Goal: Find specific page/section: Find specific page/section

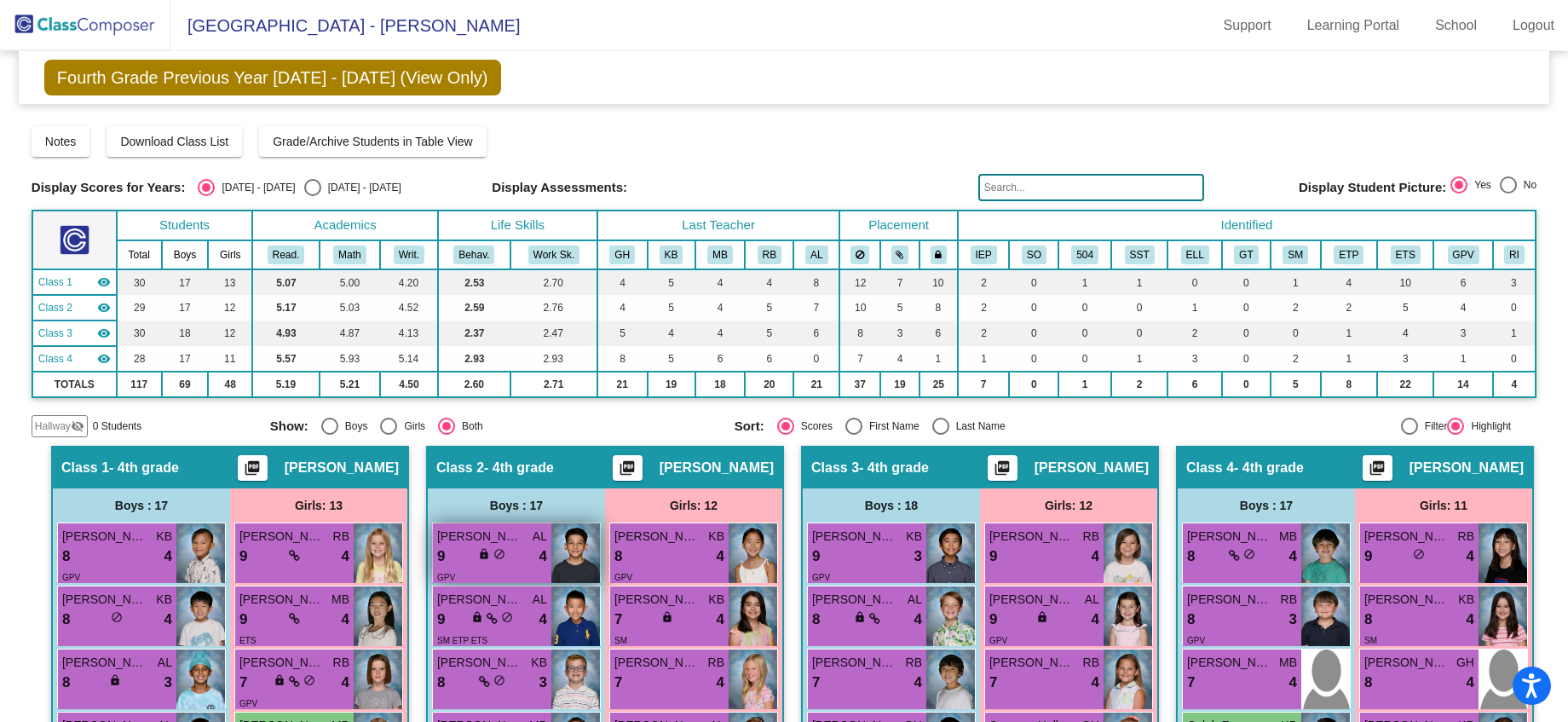
scroll to position [301, 0]
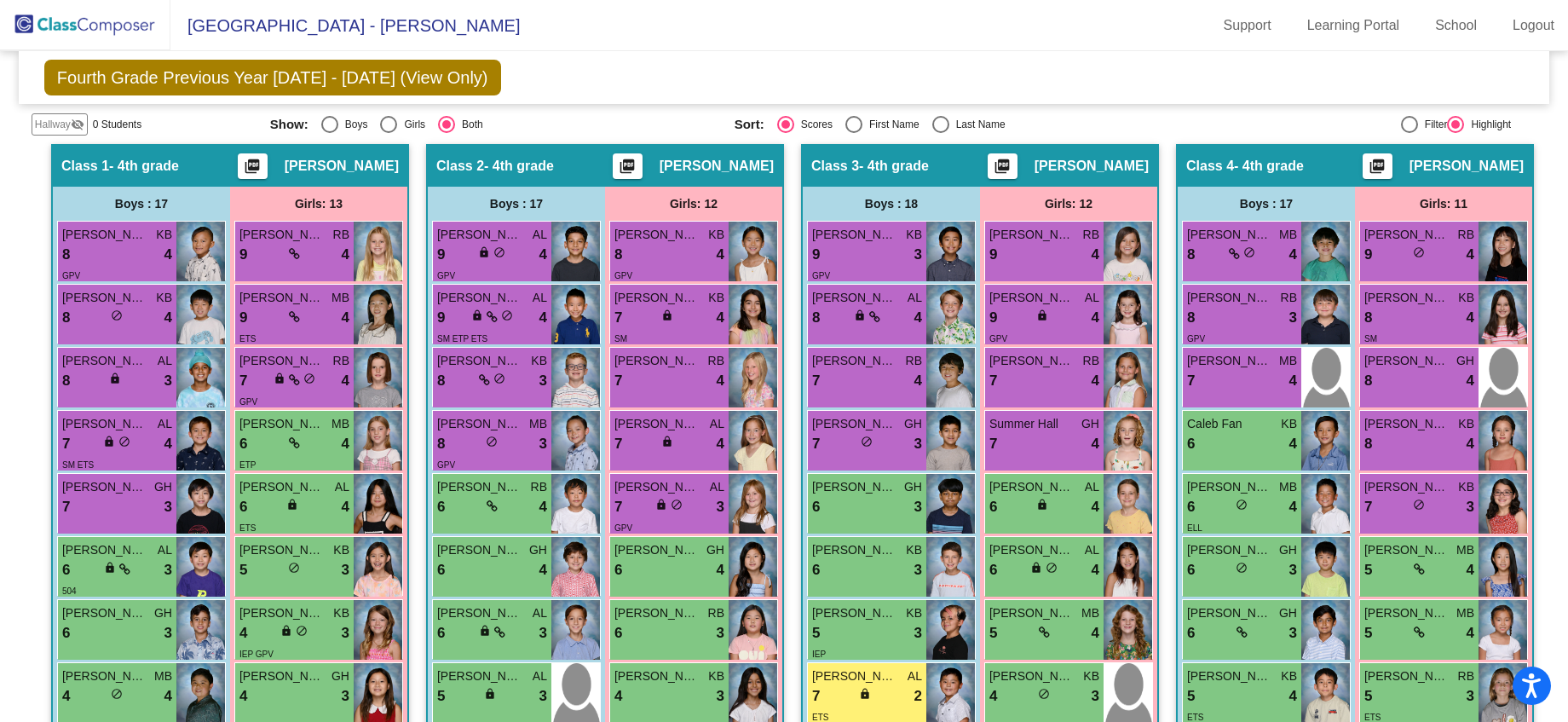
click at [109, 28] on img at bounding box center [85, 25] width 170 height 50
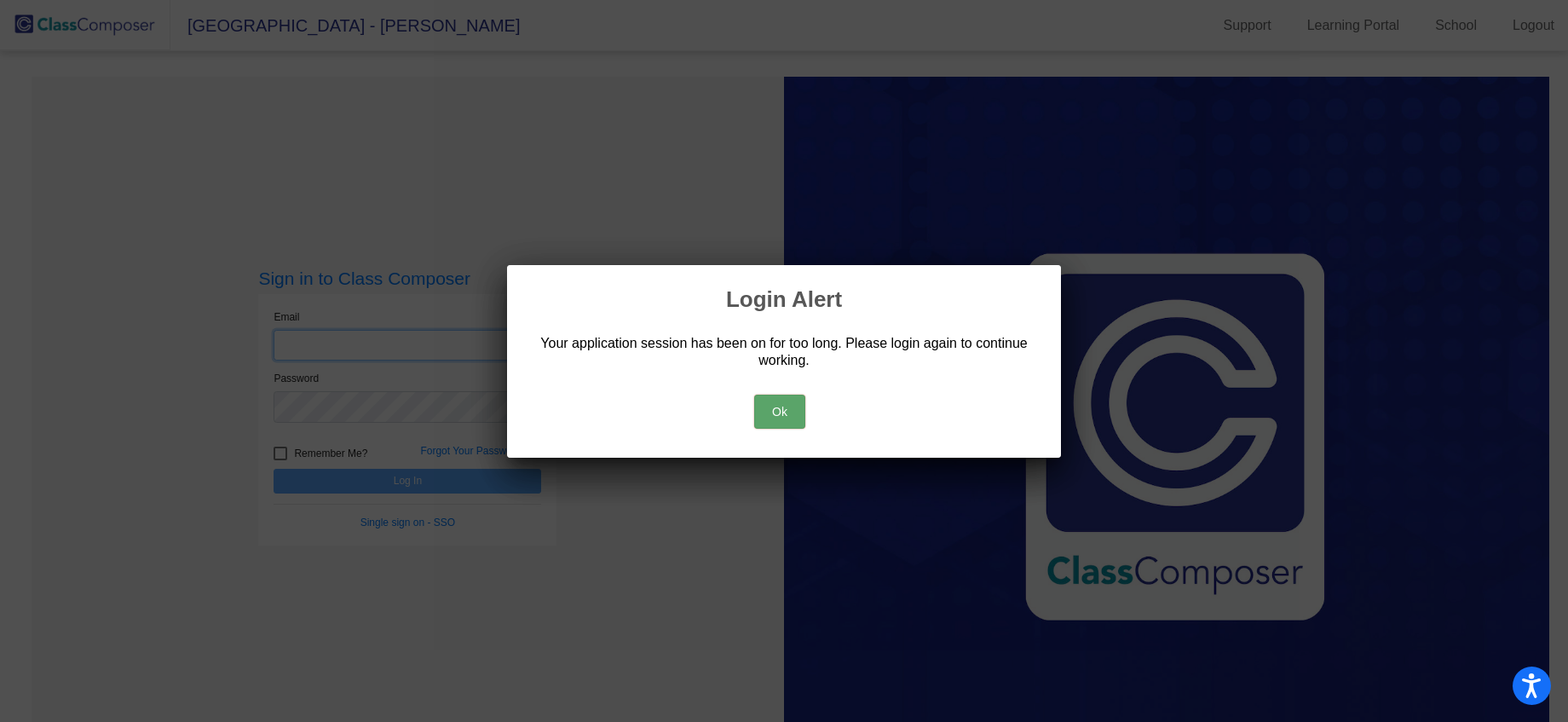
type input "[EMAIL_ADDRESS][DOMAIN_NAME]"
click at [781, 420] on button "Ok" at bounding box center [779, 411] width 51 height 34
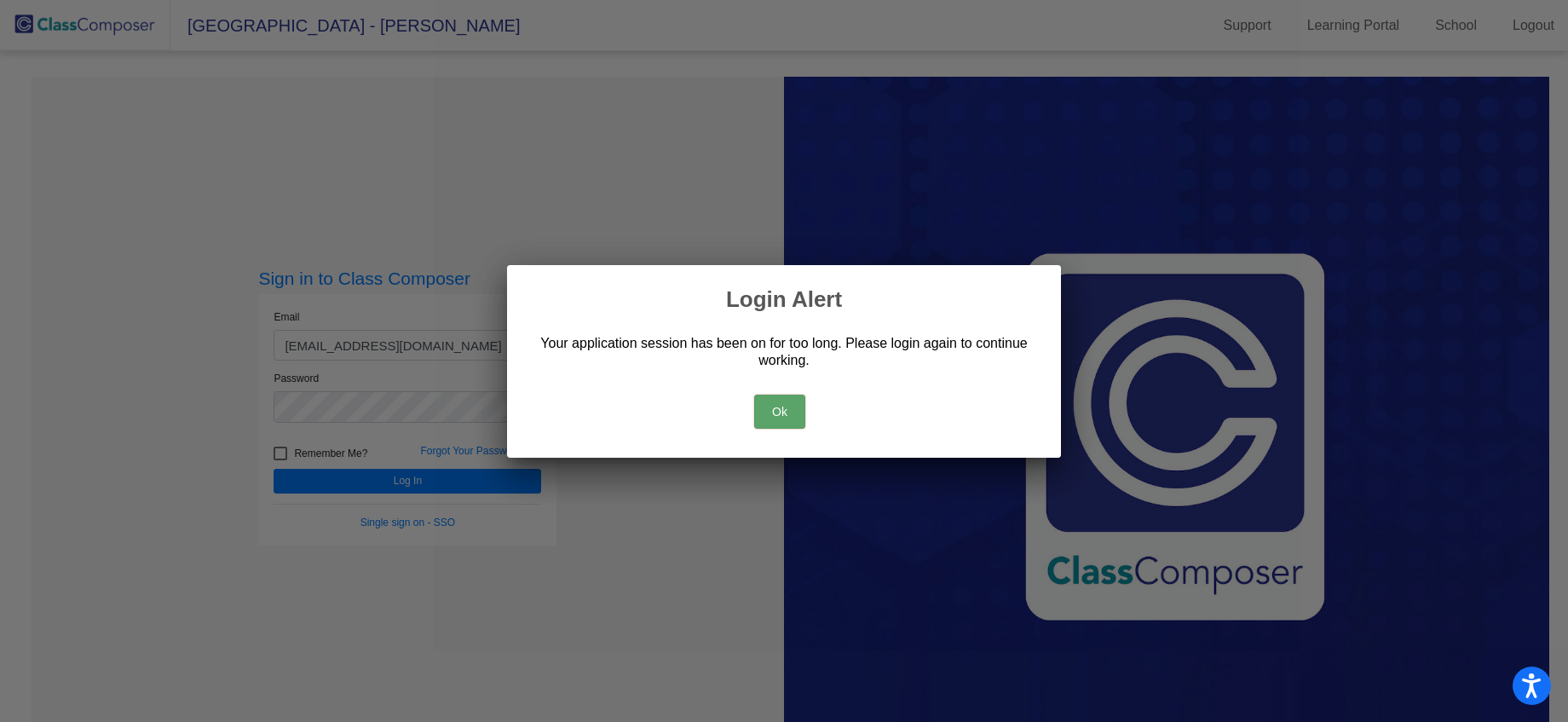
click at [767, 407] on button "Ok" at bounding box center [779, 411] width 51 height 34
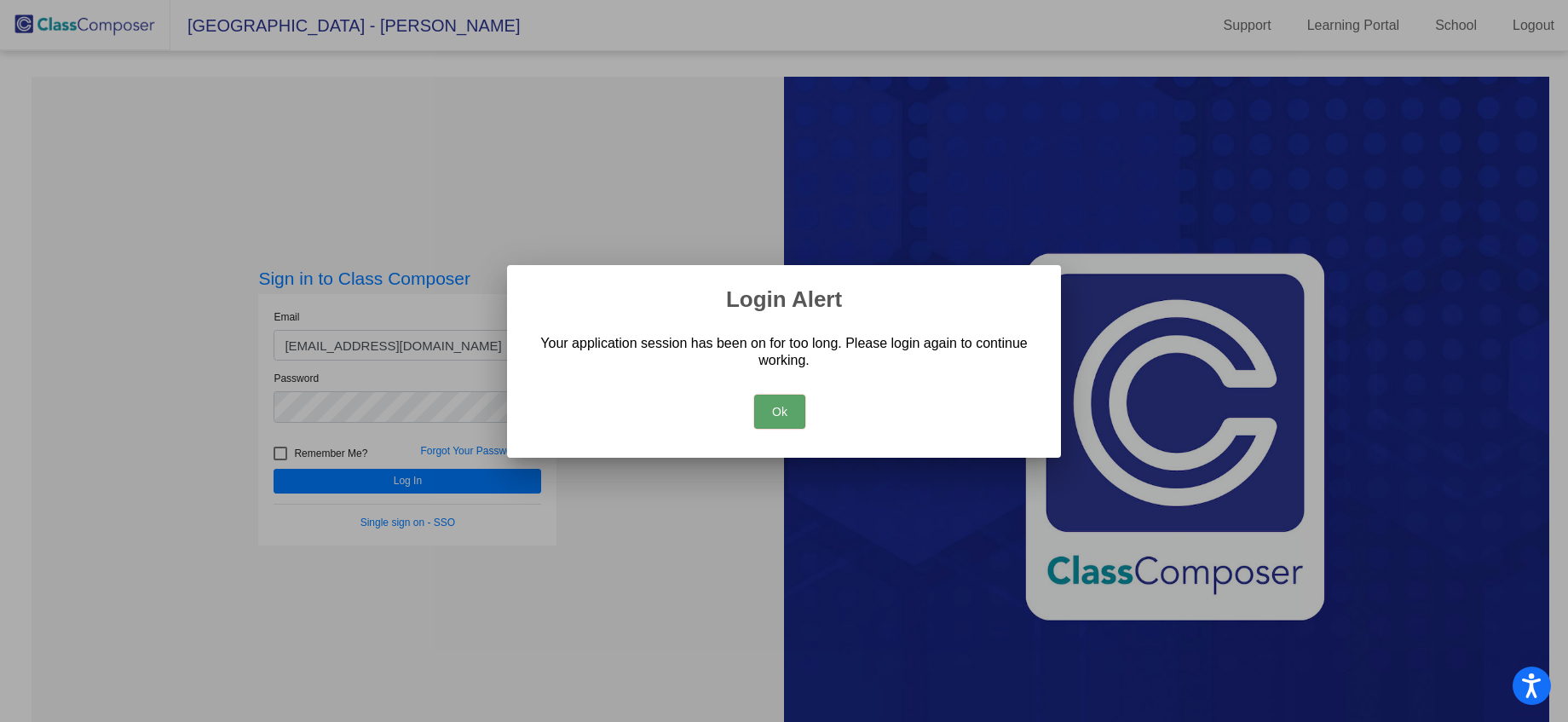
click at [763, 414] on button "Ok" at bounding box center [779, 411] width 51 height 34
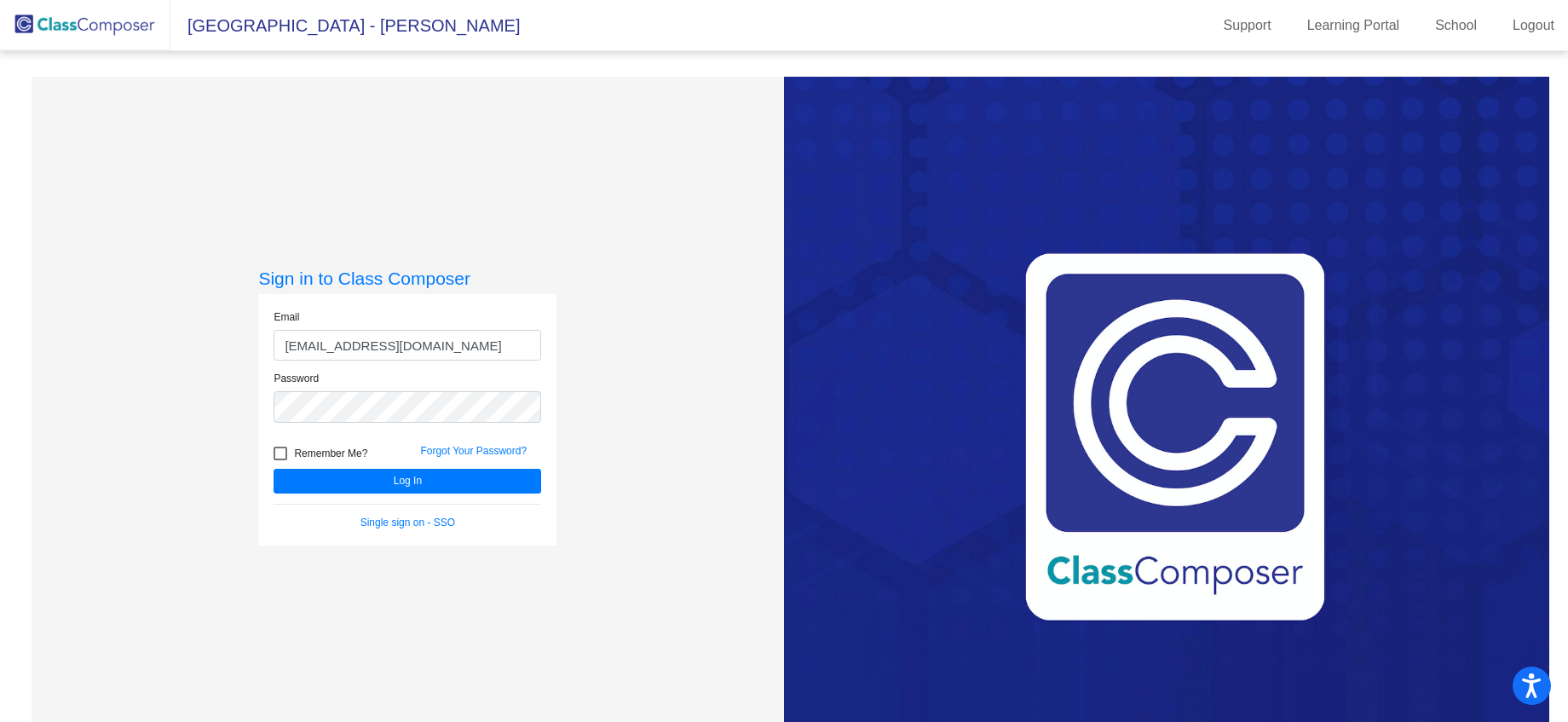
click at [280, 456] on div at bounding box center [281, 454] width 14 height 14
click at [280, 460] on input "Remember Me?" at bounding box center [280, 460] width 1 height 1
checkbox input "true"
click at [405, 487] on button "Log In" at bounding box center [407, 481] width 268 height 24
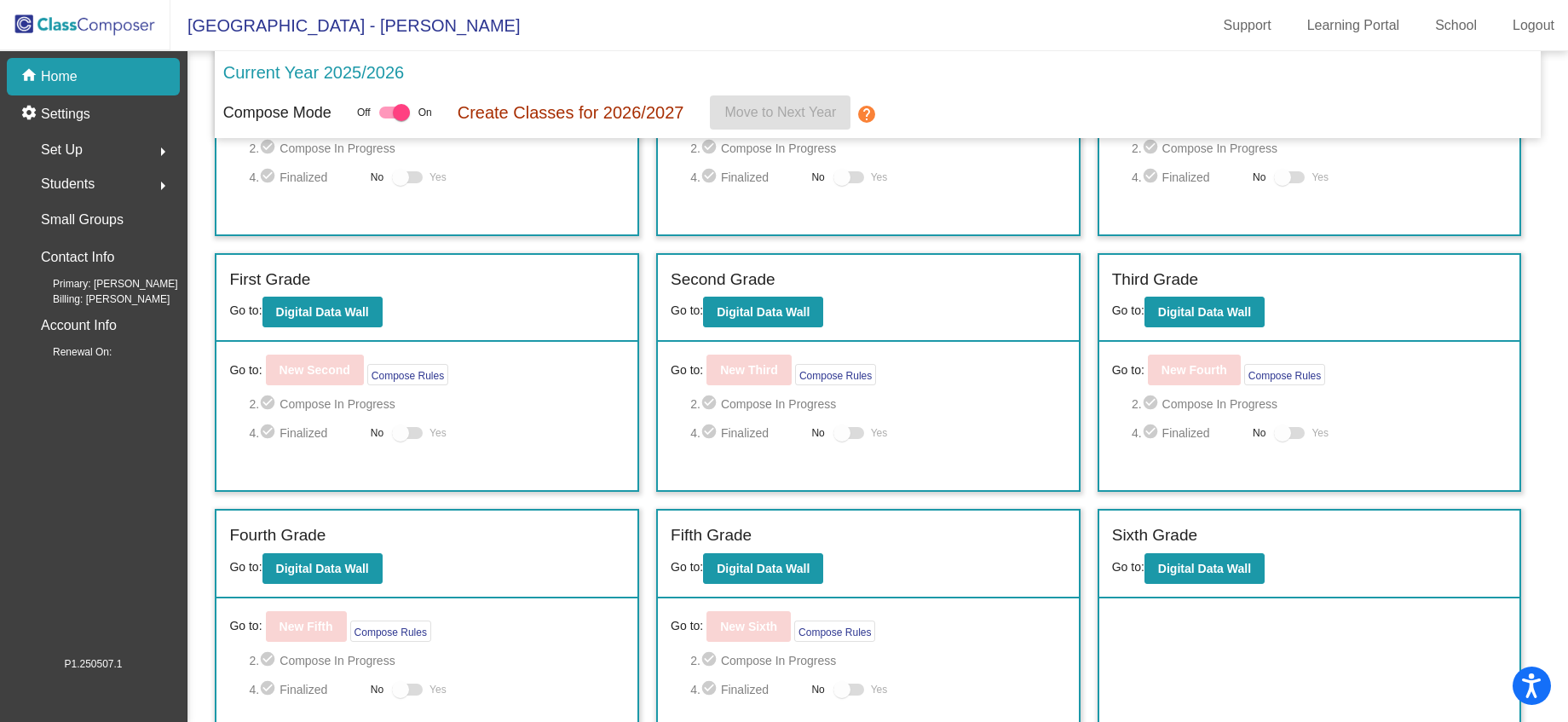
scroll to position [178, 0]
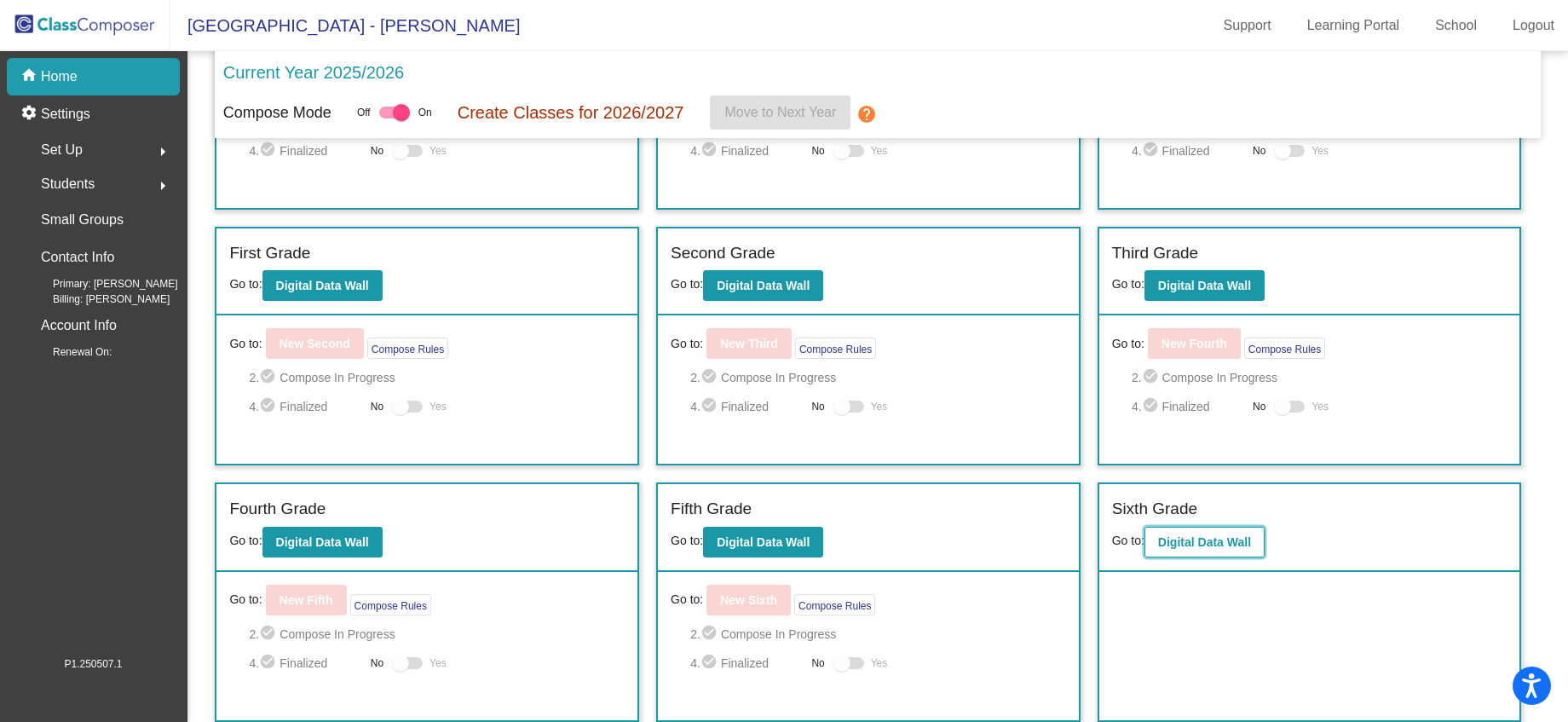
click at [1170, 545] on b "Digital Data Wall" at bounding box center [1204, 542] width 93 height 14
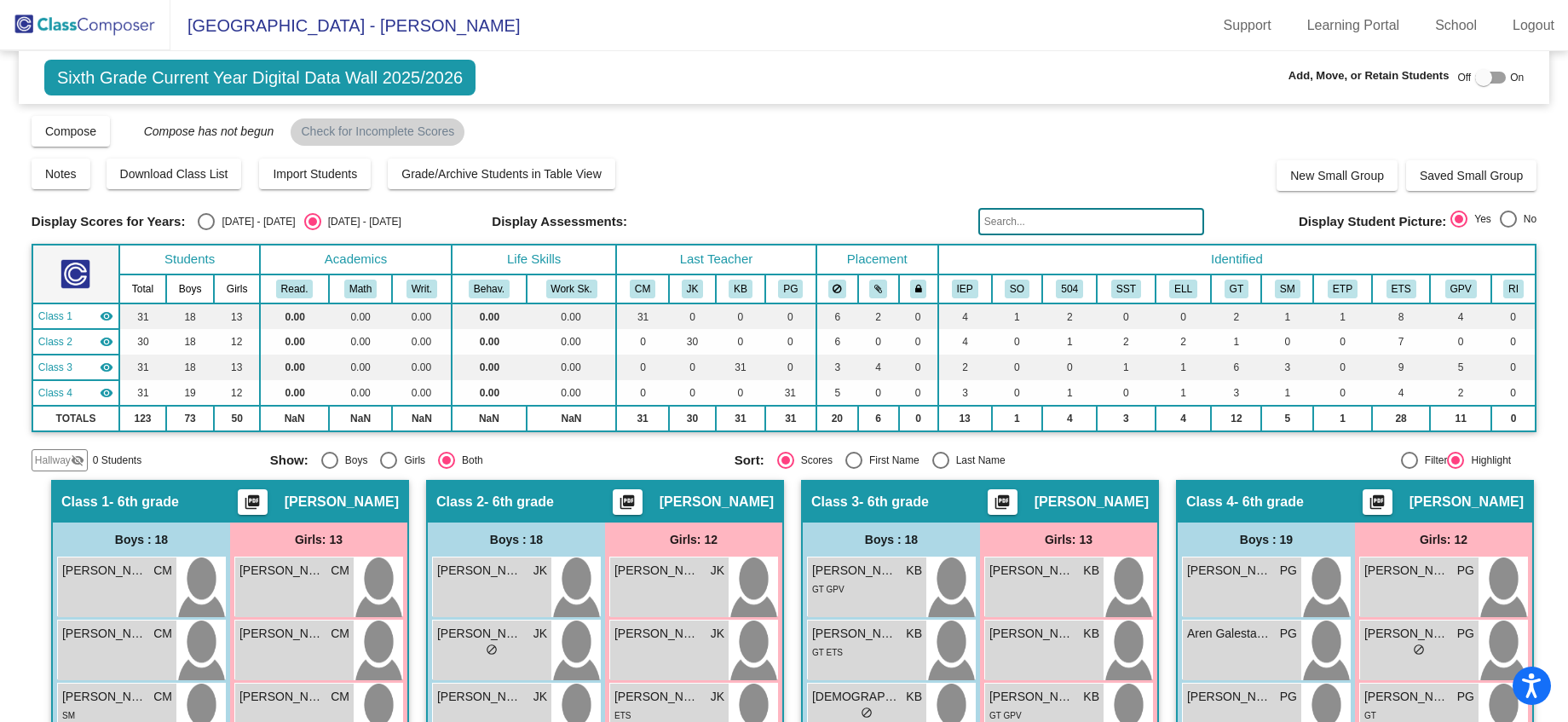
click at [204, 215] on div "Select an option" at bounding box center [207, 222] width 17 height 17
click at [205, 230] on input "[DATE] - [DATE]" at bounding box center [205, 230] width 1 height 1
radio input "true"
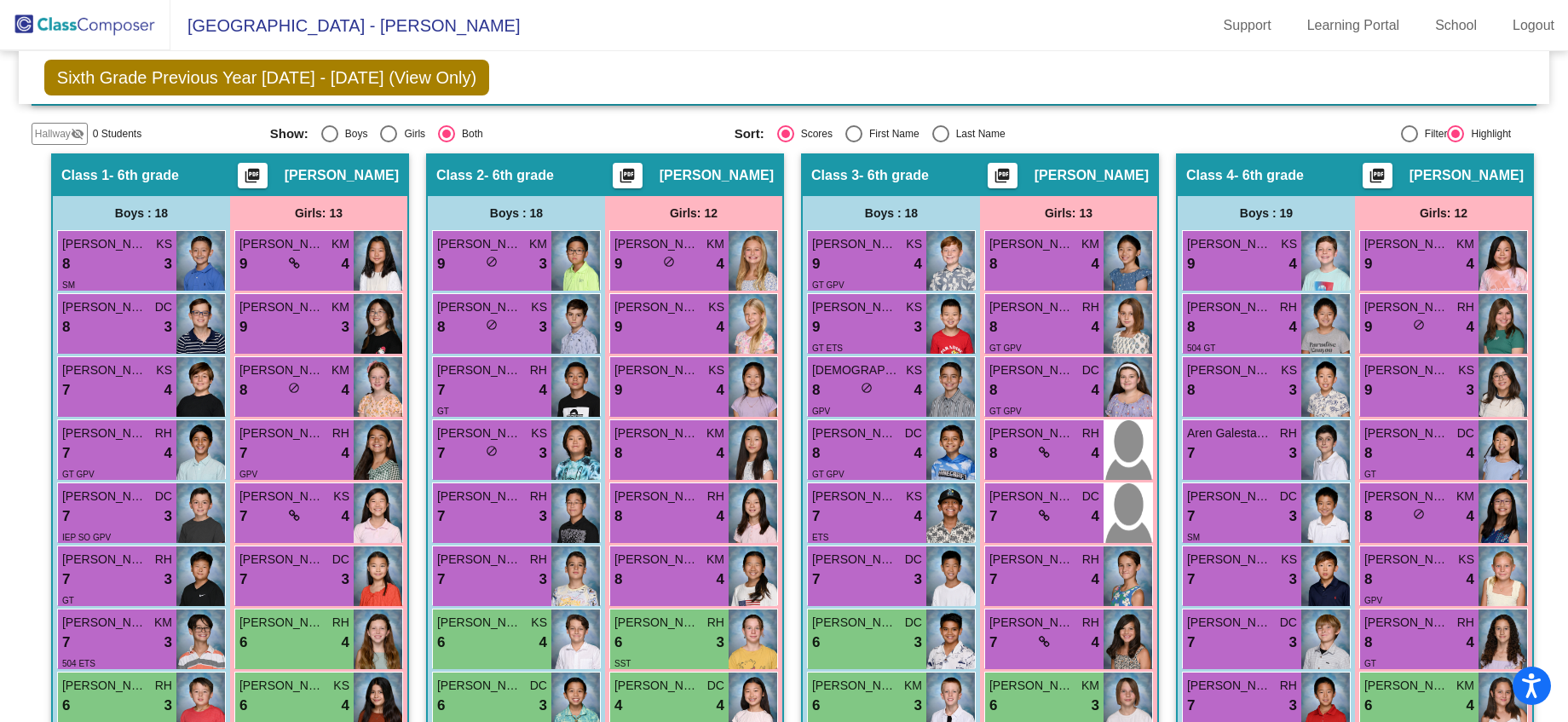
scroll to position [291, 0]
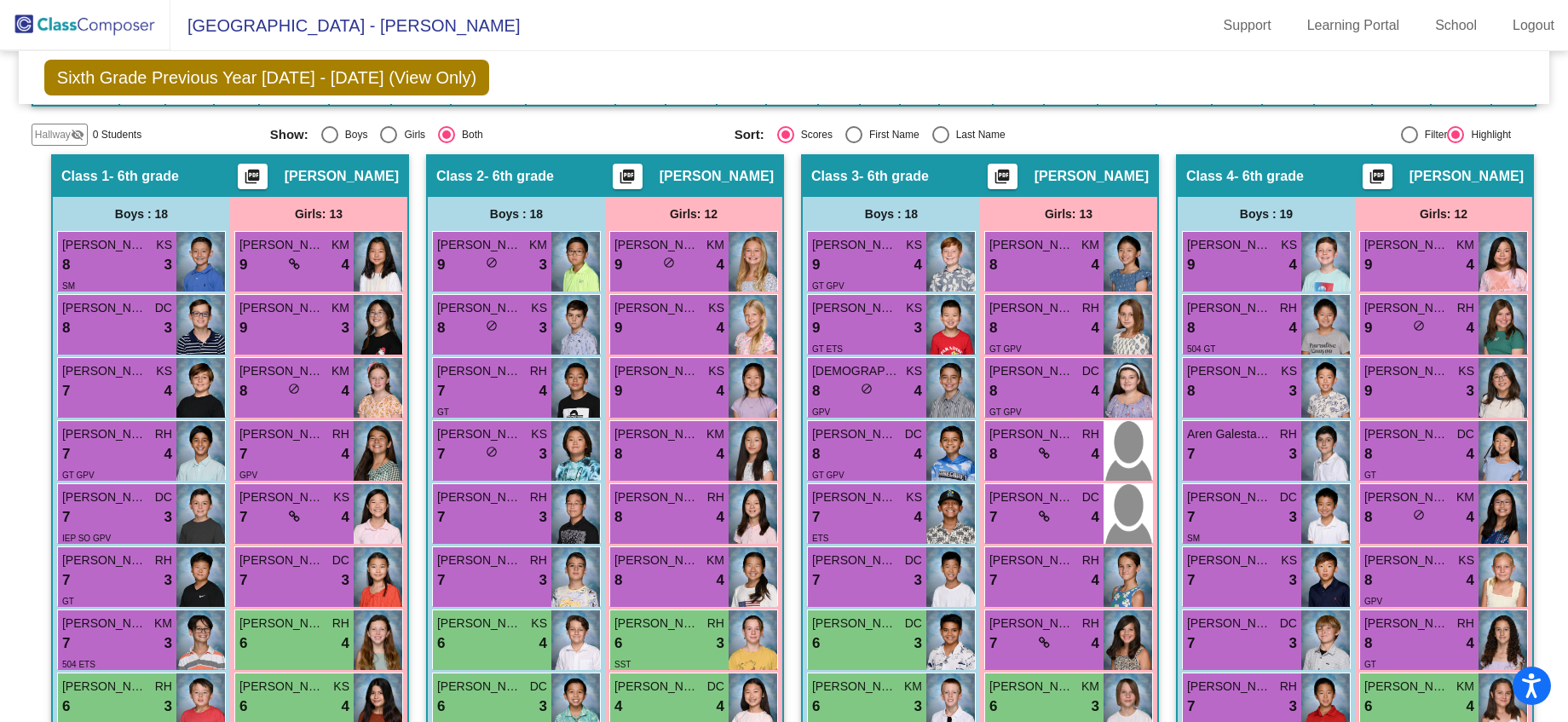
click at [122, 22] on img at bounding box center [85, 25] width 170 height 50
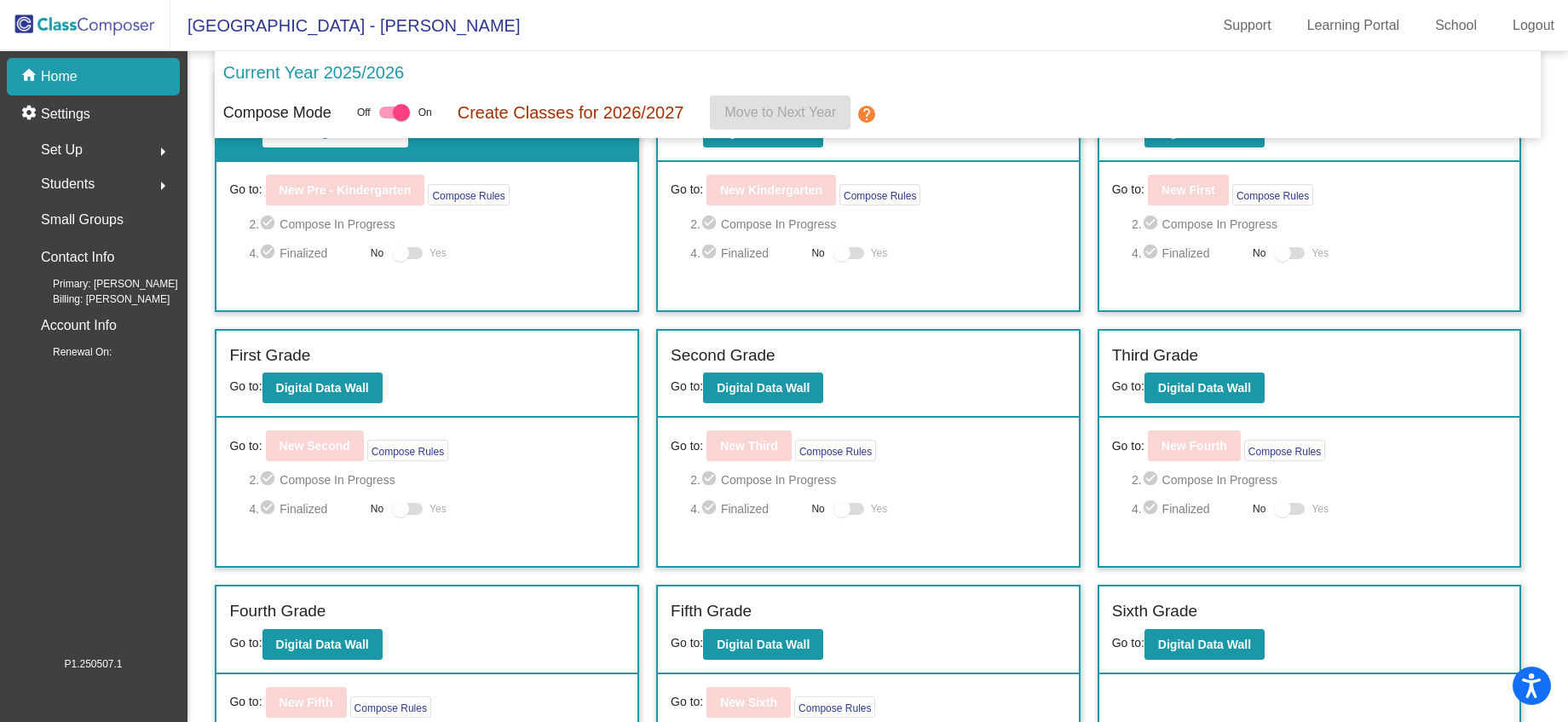
scroll to position [179, 0]
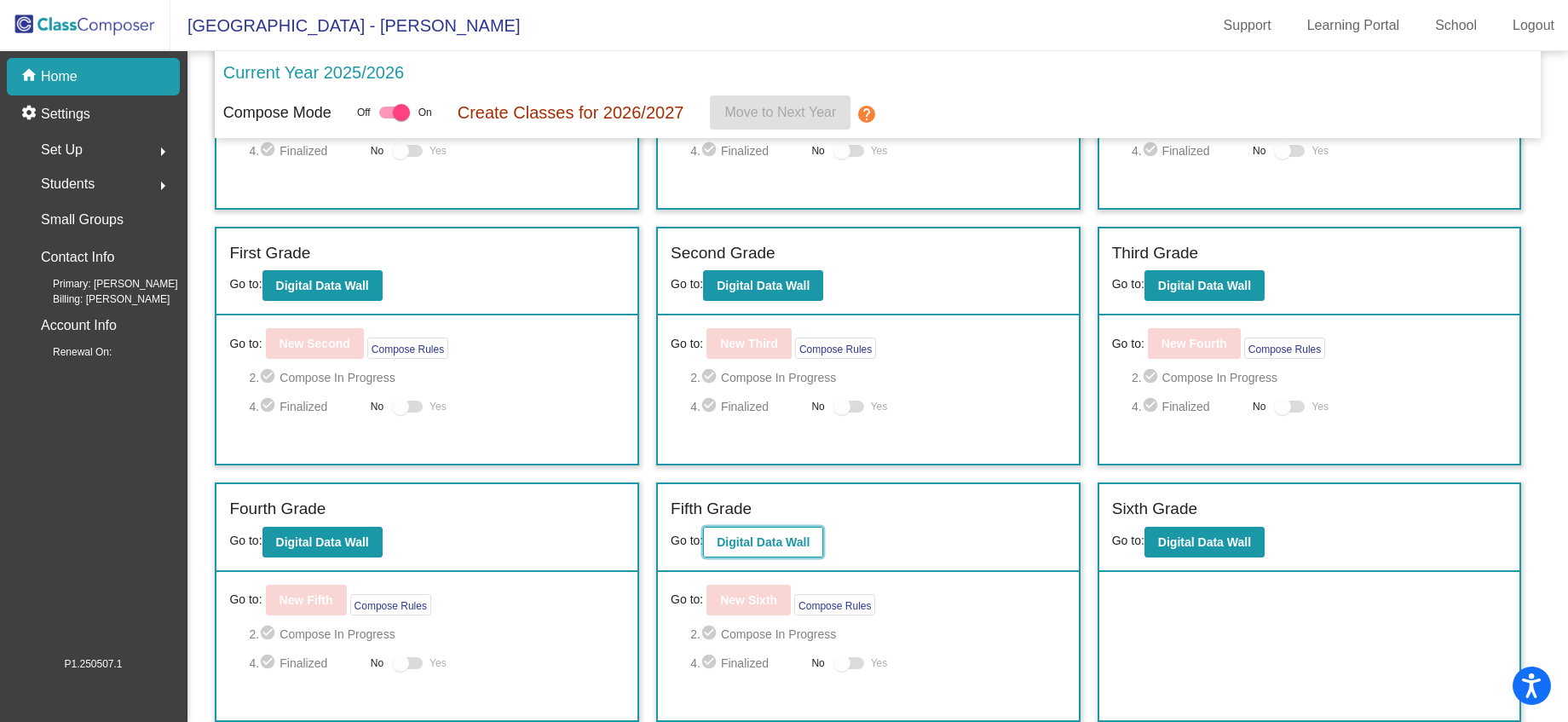
click at [743, 538] on b "Digital Data Wall" at bounding box center [763, 542] width 93 height 14
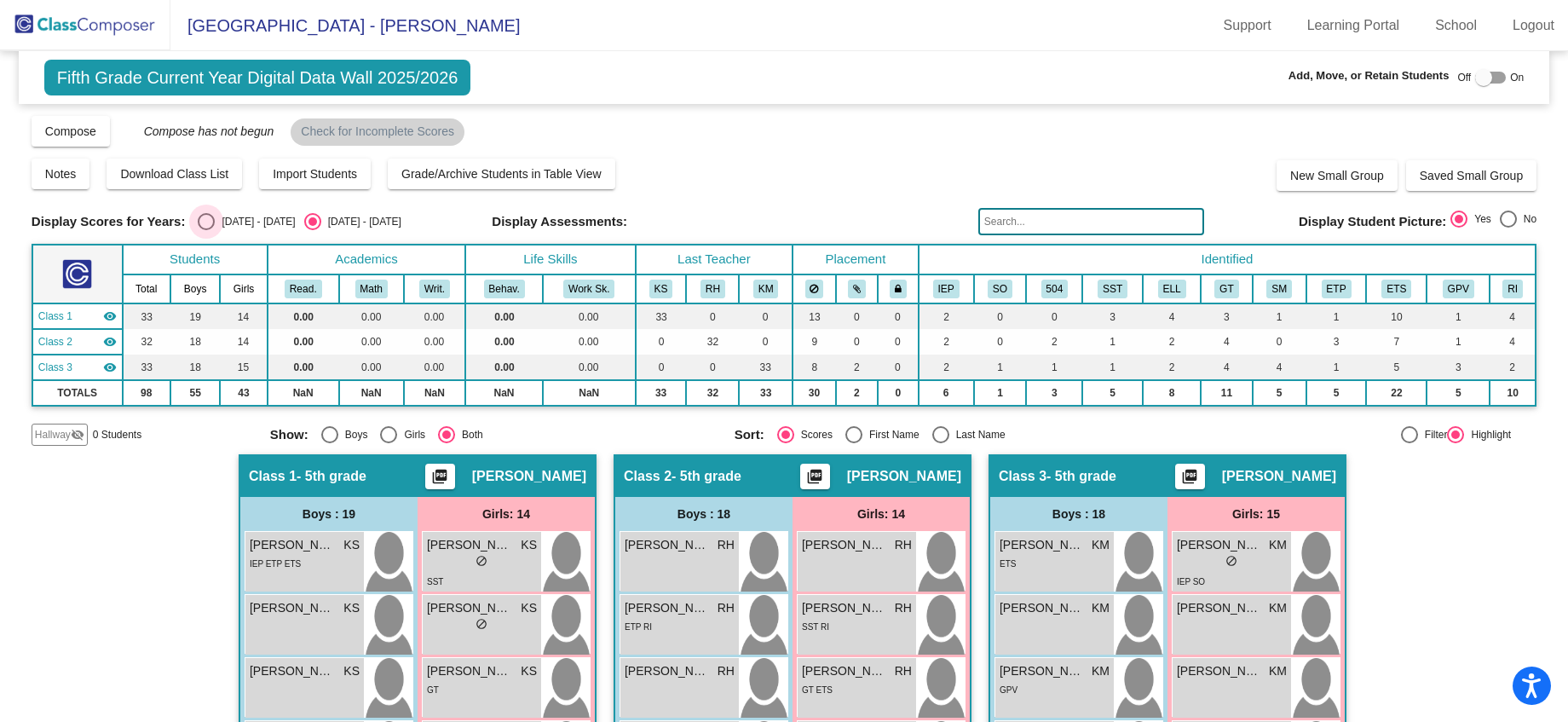
click at [208, 225] on div "Select an option" at bounding box center [207, 222] width 17 height 17
click at [206, 230] on input "[DATE] - [DATE]" at bounding box center [205, 230] width 1 height 1
radio input "true"
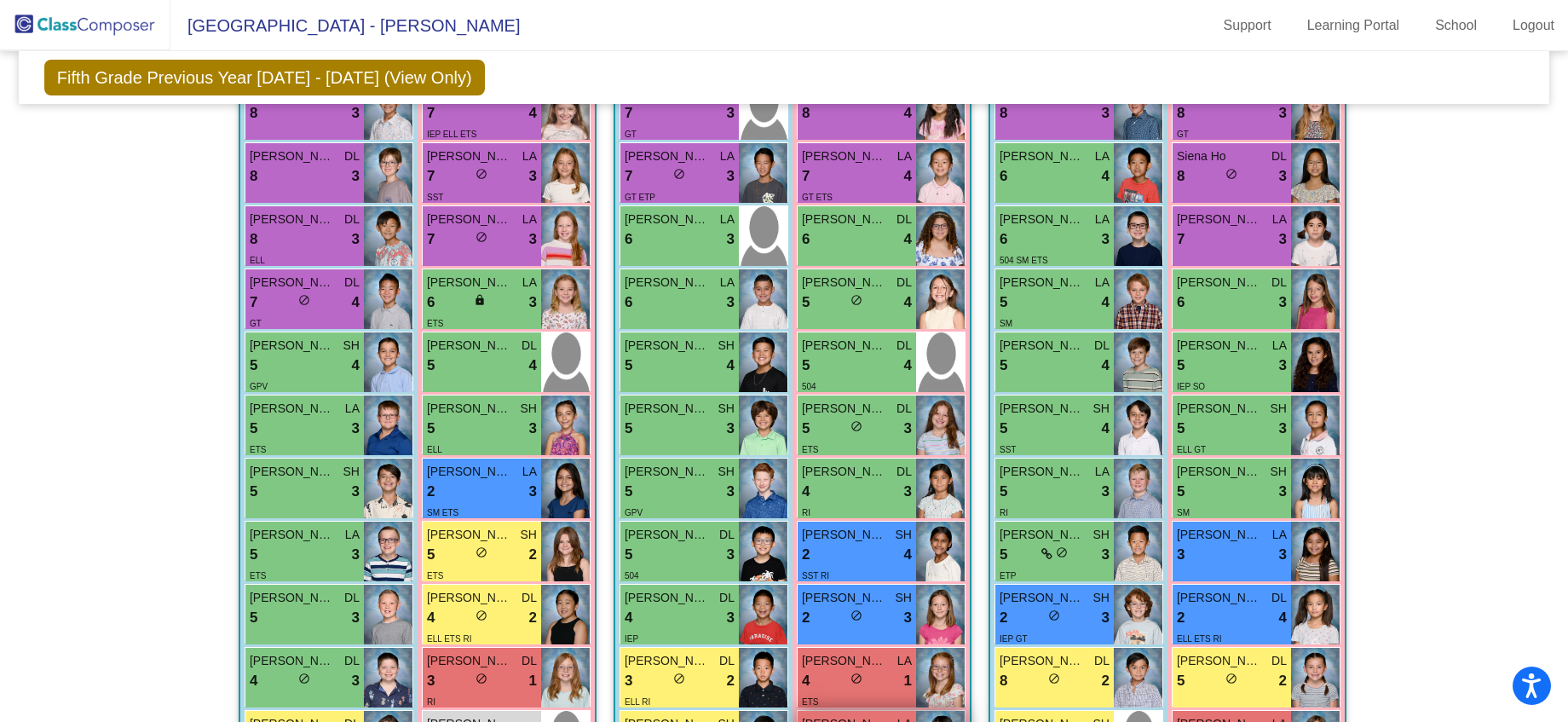
scroll to position [477, 0]
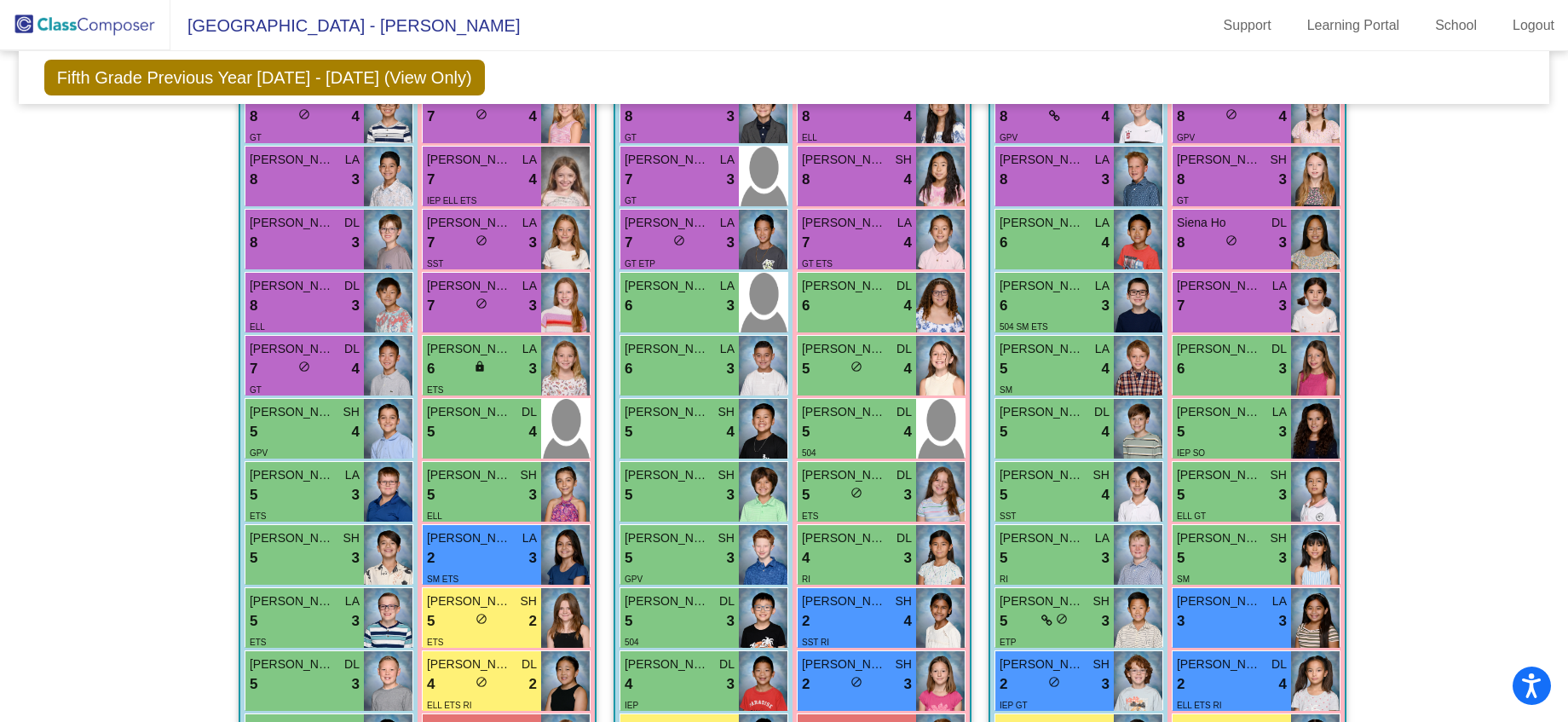
click at [153, 26] on img at bounding box center [85, 25] width 170 height 50
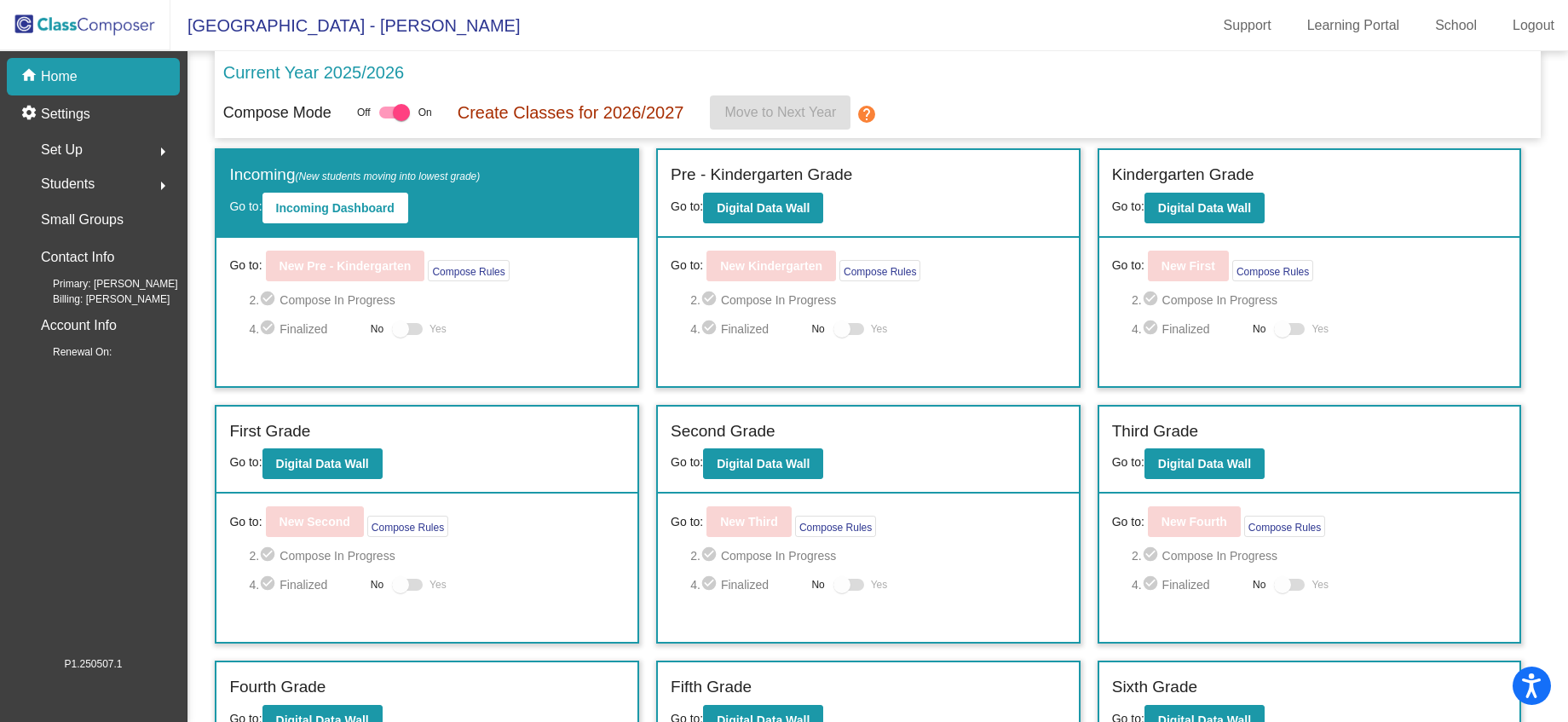
scroll to position [179, 0]
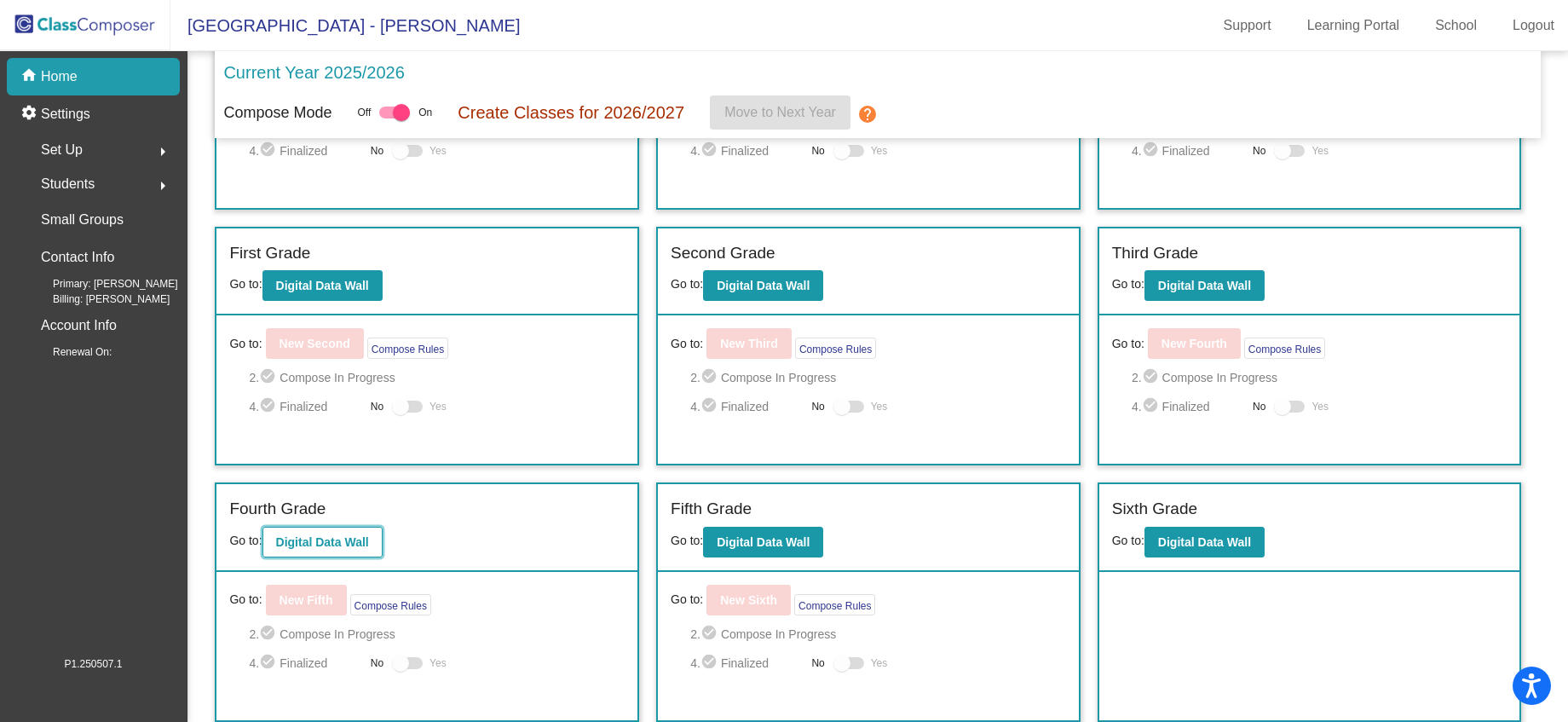
click at [352, 541] on b "Digital Data Wall" at bounding box center [322, 542] width 93 height 14
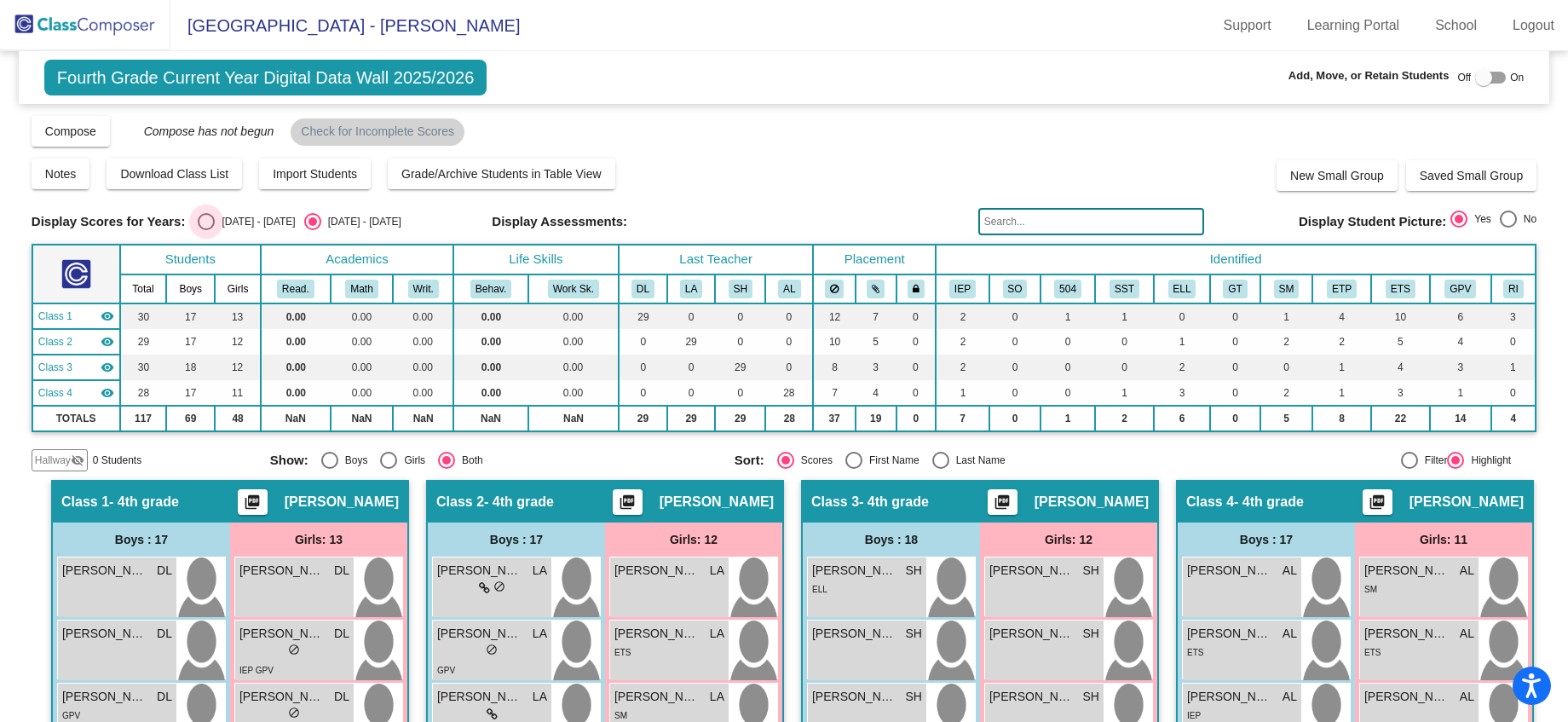
click at [205, 228] on div "Select an option" at bounding box center [207, 222] width 17 height 17
click at [205, 230] on input "[DATE] - [DATE]" at bounding box center [205, 230] width 1 height 1
radio input "true"
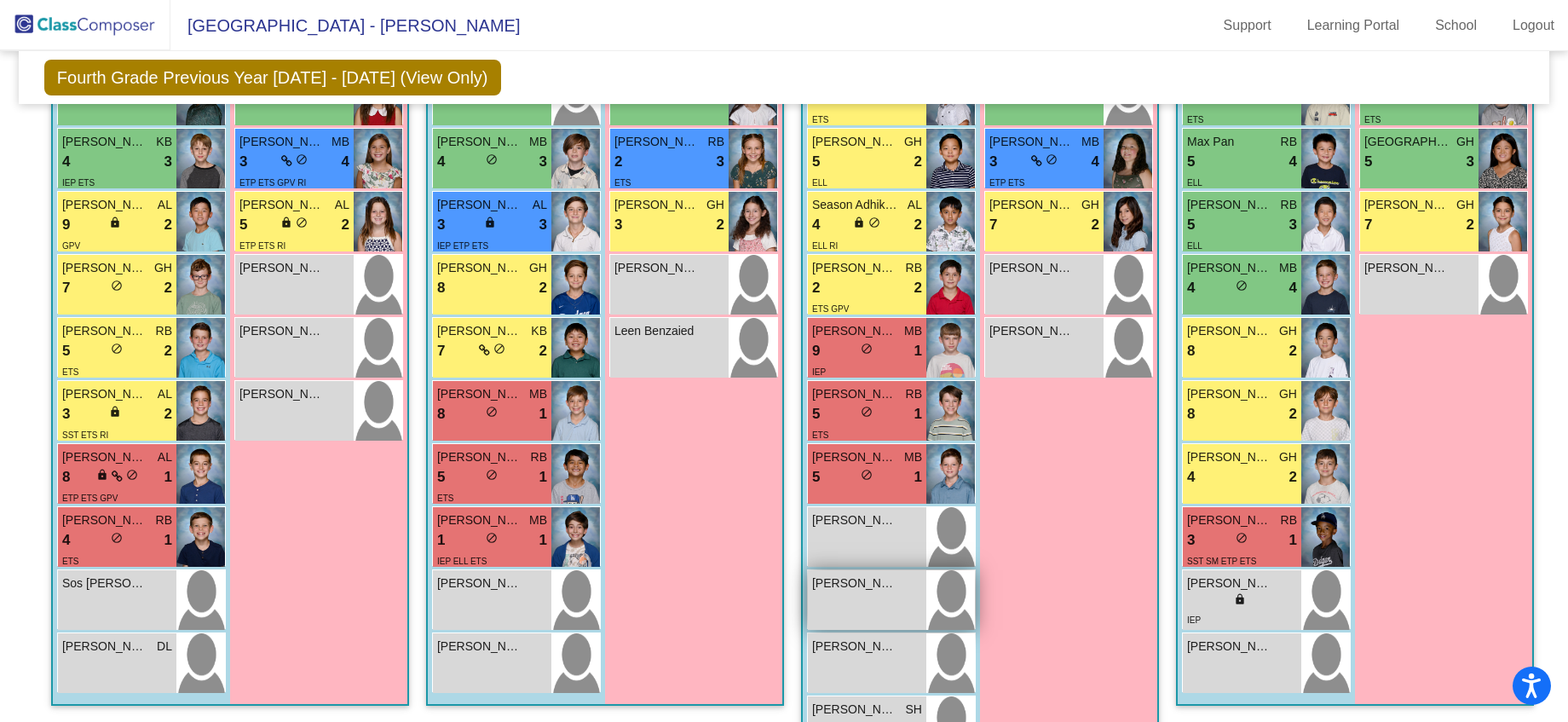
scroll to position [924, 0]
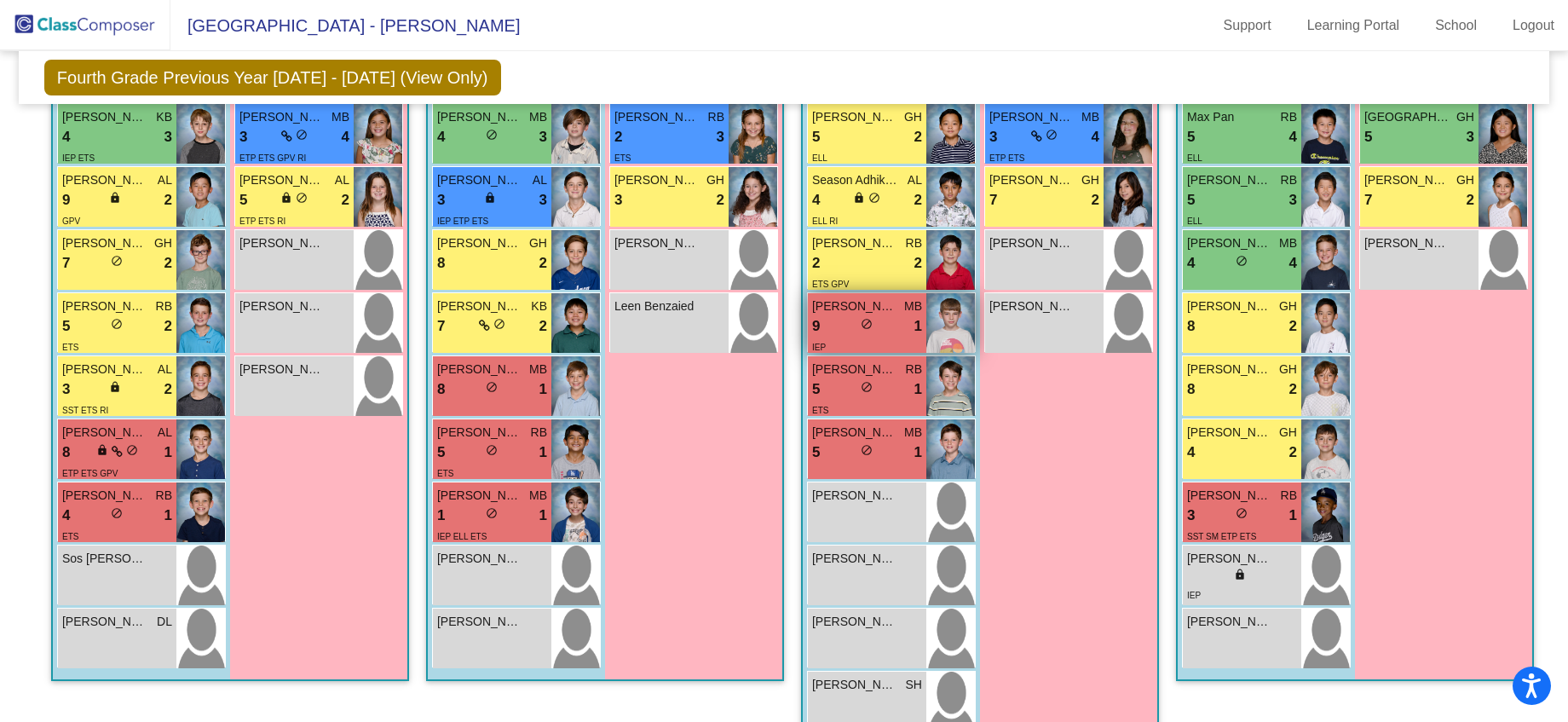
click at [922, 318] on div "9 lock do_not_disturb_alt 1" at bounding box center [867, 327] width 110 height 23
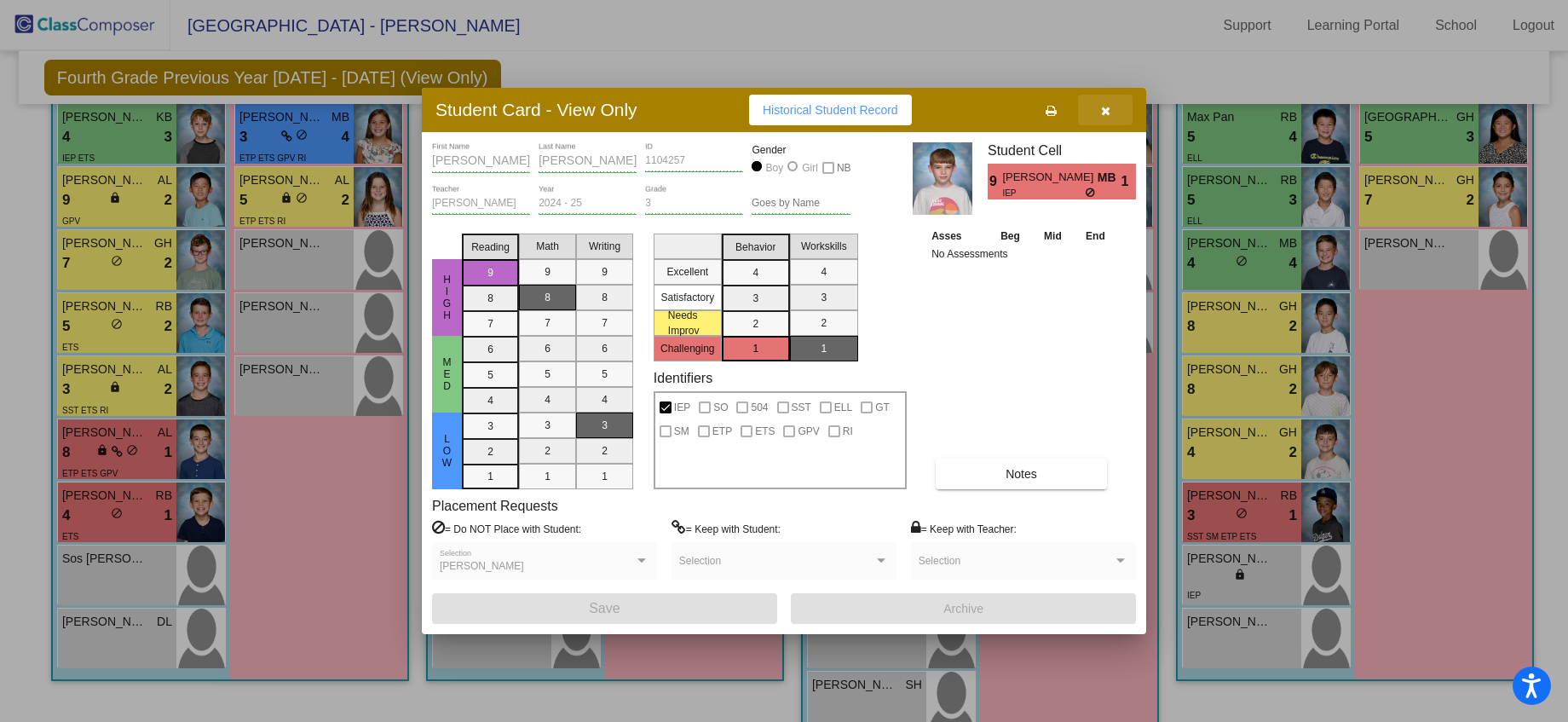
click at [1107, 103] on span "button" at bounding box center [1105, 110] width 10 height 14
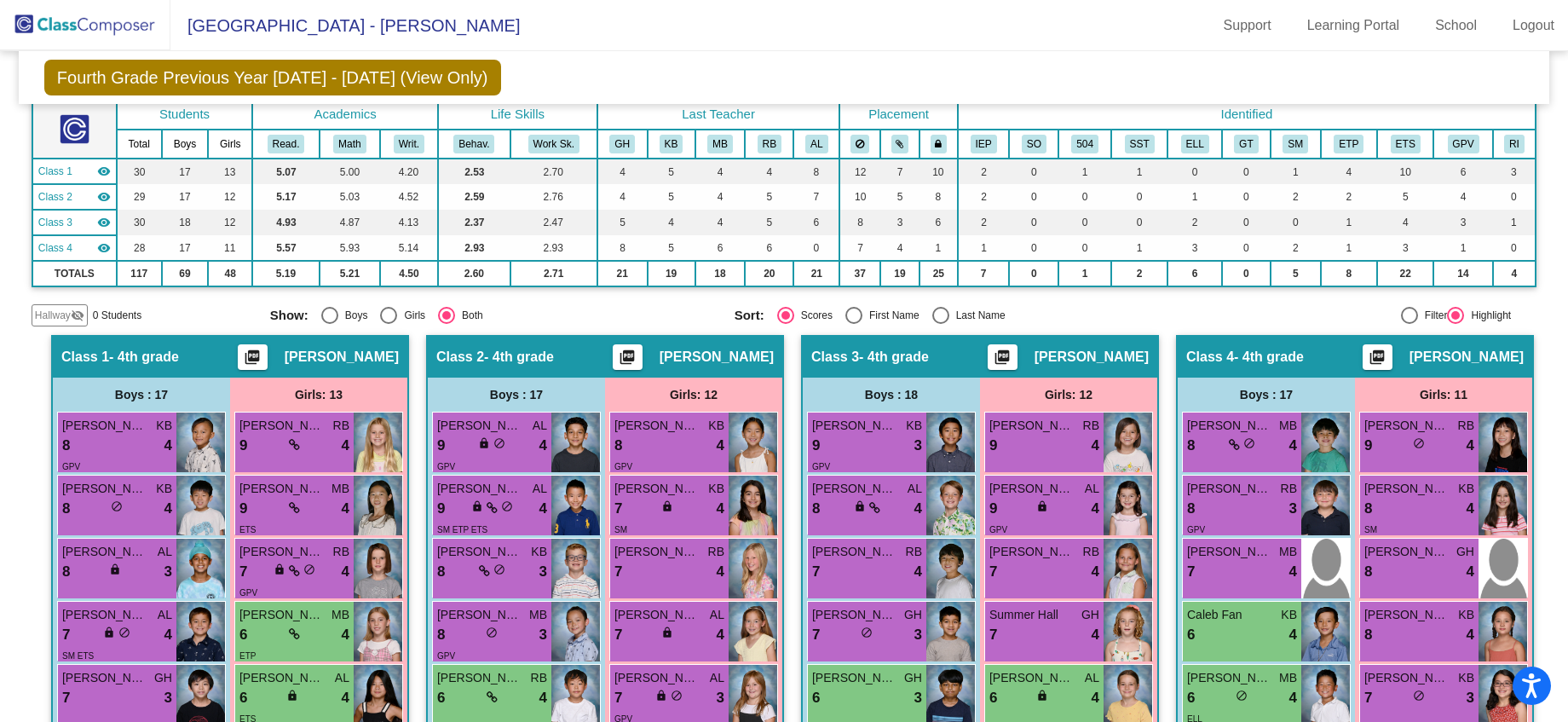
scroll to position [0, 0]
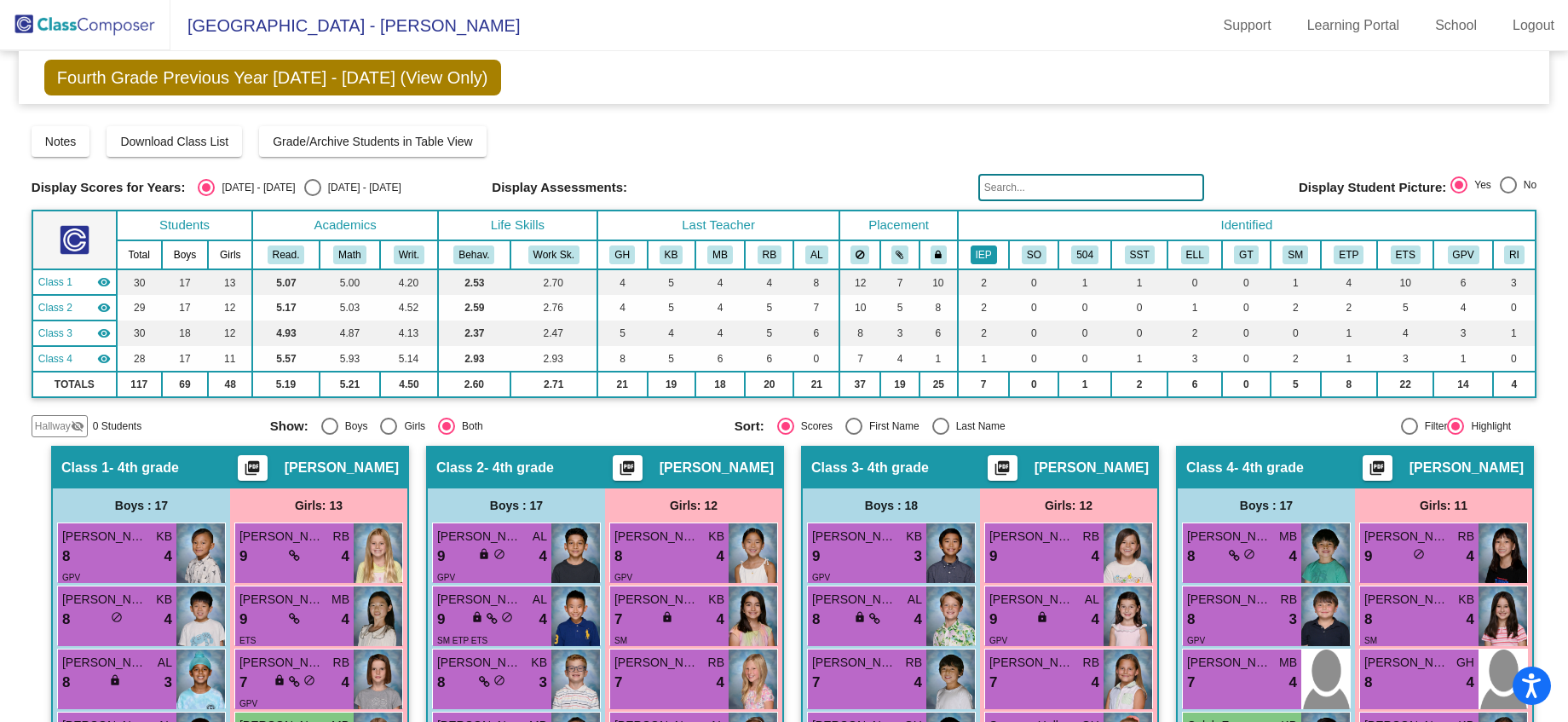
click at [982, 260] on button "IEP" at bounding box center [983, 255] width 26 height 19
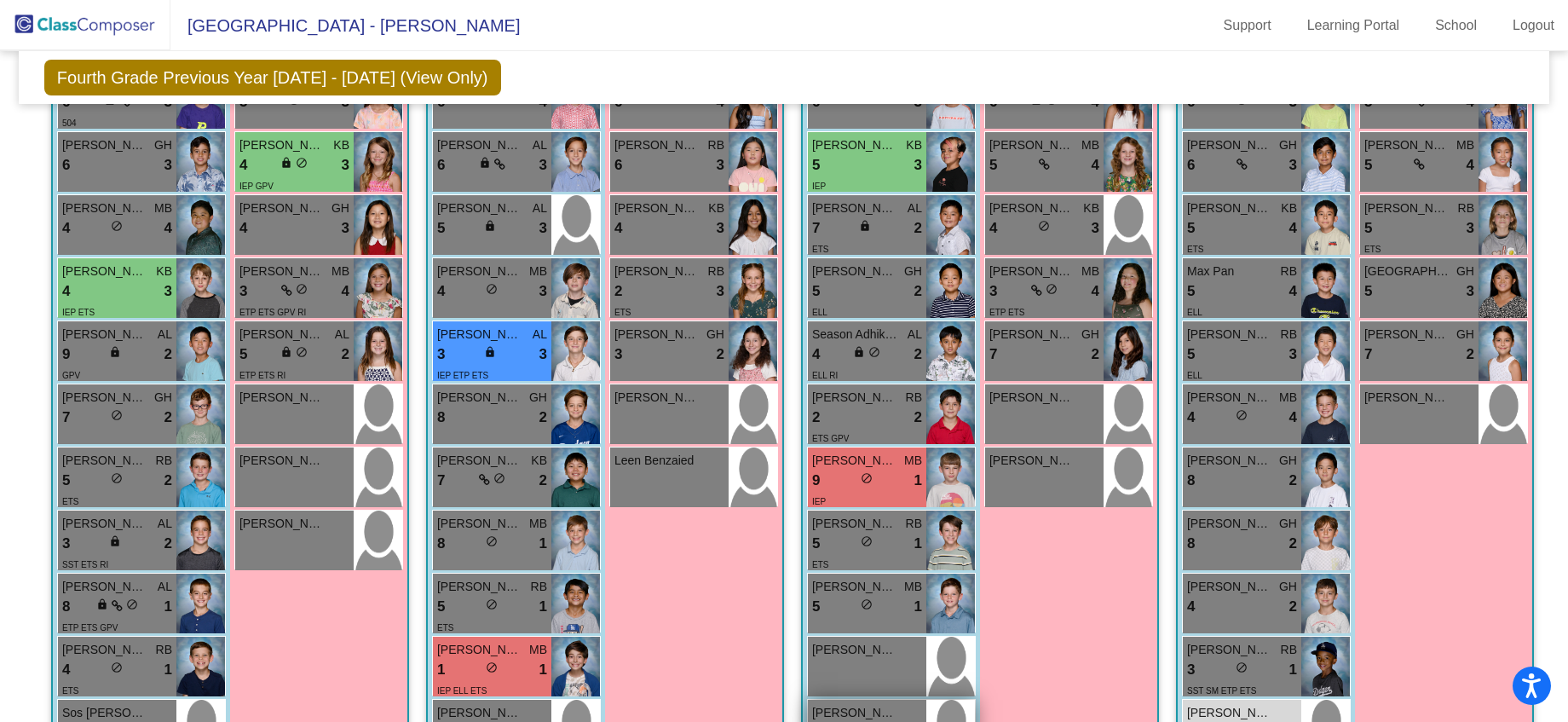
scroll to position [784, 0]
